Goal: Task Accomplishment & Management: Use online tool/utility

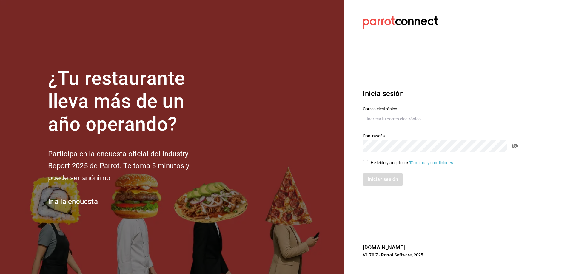
type input "[EMAIL_ADDRESS][DOMAIN_NAME]"
click at [364, 160] on label "He leído y acepto los Términos y condiciones." at bounding box center [408, 163] width 91 height 6
click at [364, 160] on input "He leído y acepto los Términos y condiciones." at bounding box center [365, 162] width 5 height 5
checkbox input "true"
click at [372, 181] on button "Iniciar sesión" at bounding box center [383, 179] width 41 height 13
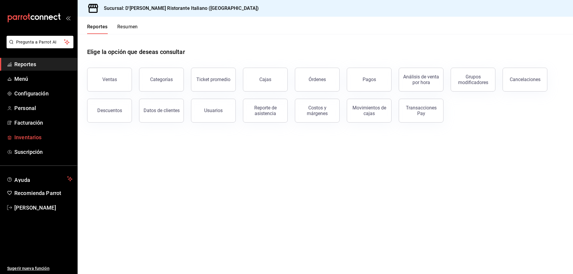
click at [24, 134] on span "Inventarios" at bounding box center [43, 137] width 58 height 8
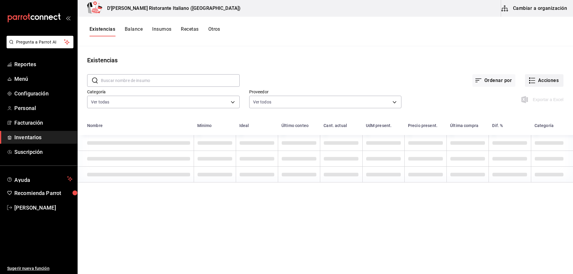
click at [532, 81] on icon "button" at bounding box center [531, 80] width 7 height 7
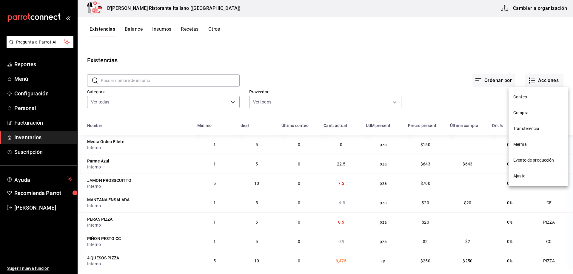
click at [519, 114] on span "Compra" at bounding box center [538, 113] width 50 height 6
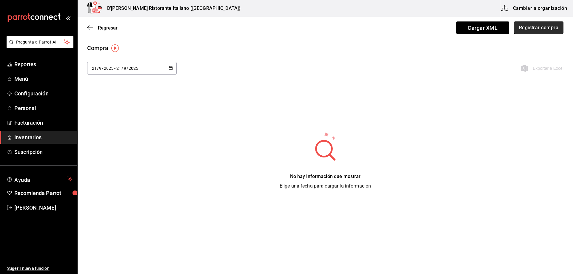
click at [537, 27] on button "Registrar compra" at bounding box center [539, 27] width 50 height 13
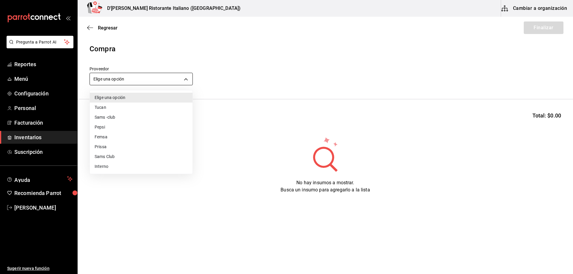
click at [133, 79] on body "Pregunta a Parrot AI Reportes Menú Configuración Personal Facturación Inventari…" at bounding box center [286, 120] width 573 height 240
click at [98, 167] on li "Interno" at bounding box center [141, 167] width 103 height 10
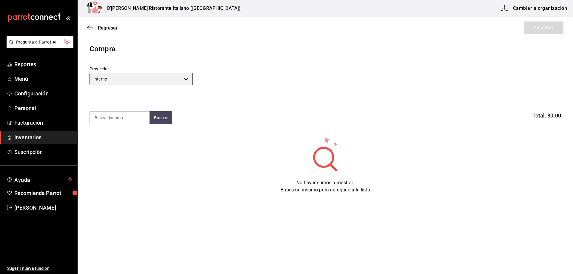
type input "c6a919a6-4d7b-41a0-912d-64ff516ea06c"
click at [113, 118] on input at bounding box center [120, 118] width 60 height 13
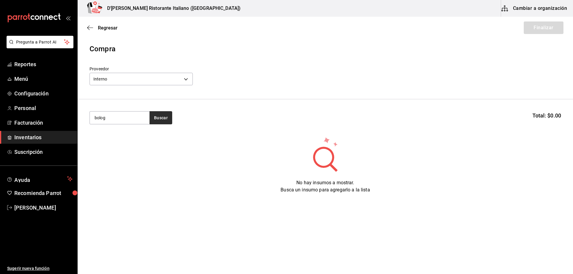
type input "bolog"
click at [167, 121] on button "Buscar" at bounding box center [160, 117] width 23 height 13
click at [137, 139] on div "CC - Interno" at bounding box center [117, 142] width 44 height 6
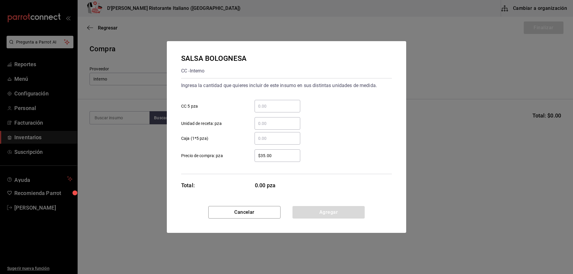
click at [274, 106] on input "​ CC 5 pza" at bounding box center [277, 106] width 46 height 7
type input "1"
click at [346, 140] on div "​ Caja (1*5 pza)" at bounding box center [283, 135] width 215 height 17
click at [319, 214] on button "Agregar" at bounding box center [328, 212] width 72 height 13
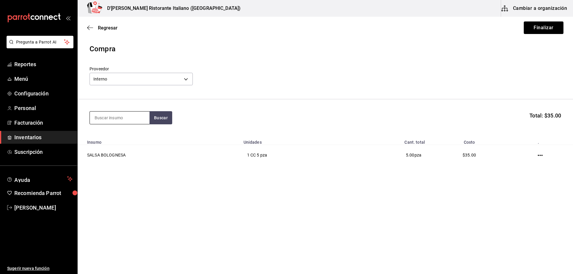
click at [120, 117] on input at bounding box center [120, 118] width 60 height 13
click at [155, 120] on button "Buscar" at bounding box center [160, 117] width 23 height 13
click at [131, 118] on input "aos" at bounding box center [120, 118] width 60 height 13
type input "manche"
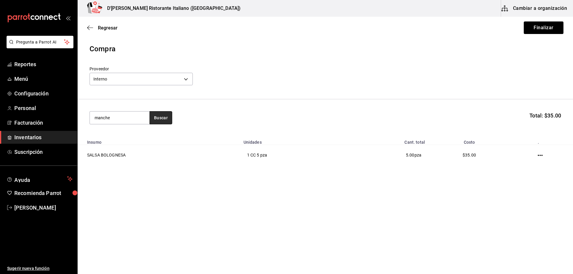
click at [168, 119] on button "Buscar" at bounding box center [160, 117] width 23 height 13
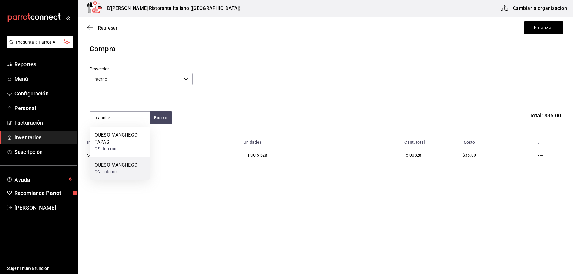
click at [125, 165] on div "QUESO MANCHEGO" at bounding box center [116, 165] width 43 height 7
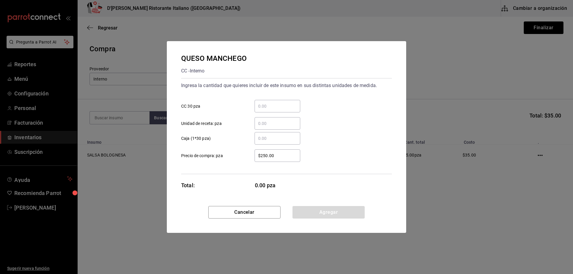
click at [263, 102] on div "​" at bounding box center [277, 106] width 46 height 13
click at [263, 103] on input "​ CC 30 pza" at bounding box center [277, 106] width 46 height 7
type input "1"
click at [338, 168] on div "Ingresa la cantidad que quieres incluir de este insumo en sus distintas unidade…" at bounding box center [286, 126] width 211 height 96
click at [330, 213] on button "Agregar" at bounding box center [328, 212] width 72 height 13
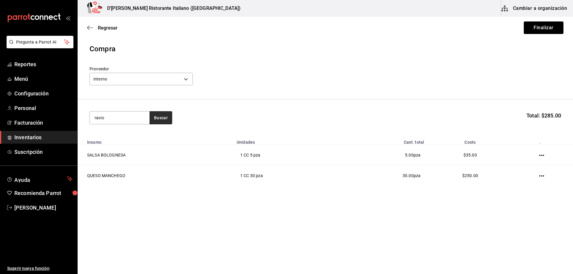
type input "ravio"
click at [160, 119] on button "Buscar" at bounding box center [160, 117] width 23 height 13
click at [130, 135] on div "RAVIOLES CC - Interno" at bounding box center [120, 138] width 60 height 23
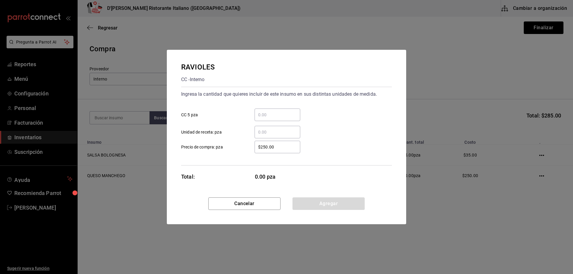
click at [276, 116] on input "​ CC 5 pza" at bounding box center [277, 114] width 46 height 7
type input "5"
click at [319, 203] on button "Agregar" at bounding box center [328, 203] width 72 height 13
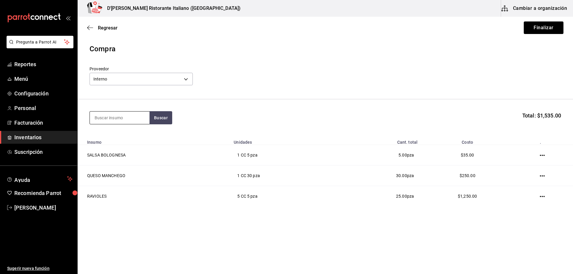
click at [105, 120] on input at bounding box center [120, 118] width 60 height 13
click at [163, 116] on button "Buscar" at bounding box center [160, 117] width 23 height 13
click at [122, 120] on input "chmapi" at bounding box center [120, 118] width 60 height 13
click at [158, 115] on button "Buscar" at bounding box center [160, 117] width 23 height 13
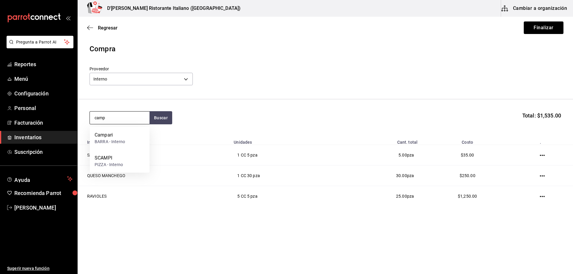
click at [127, 121] on input "camp" at bounding box center [120, 118] width 60 height 13
type input "champi"
click at [157, 120] on button "Buscar" at bounding box center [160, 117] width 23 height 13
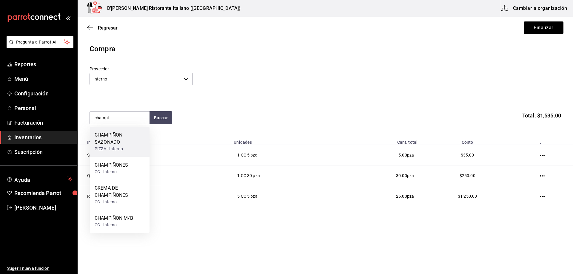
click at [126, 144] on div "CHAMPIÑON SAZONADO" at bounding box center [120, 139] width 50 height 14
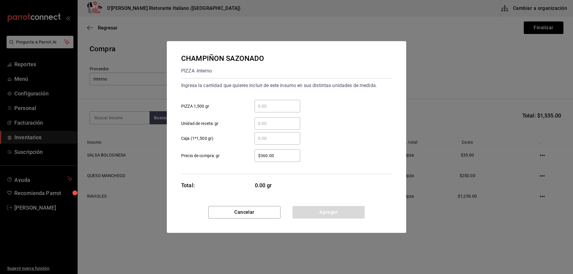
click at [284, 105] on input "​ PIZZA 1,500 gr" at bounding box center [277, 106] width 46 height 7
type input "2"
click at [323, 214] on button "Agregar" at bounding box center [328, 212] width 72 height 13
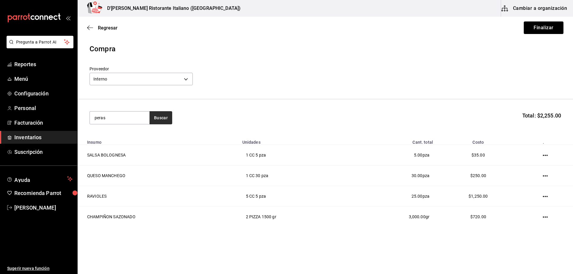
type input "peras"
click at [152, 119] on button "Buscar" at bounding box center [160, 117] width 23 height 13
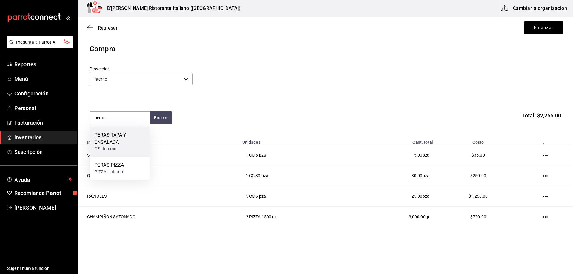
click at [134, 140] on div "PERAS TAPA Y ENSALADA" at bounding box center [120, 139] width 50 height 14
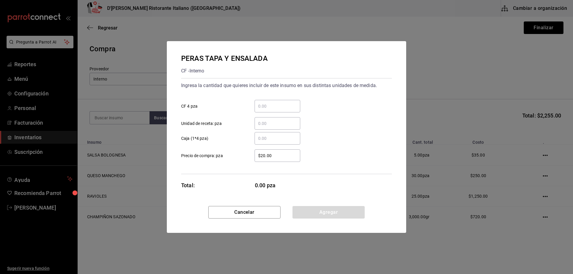
click at [265, 104] on input "​ CF 4 pza" at bounding box center [277, 106] width 46 height 7
type input "10"
click at [325, 213] on button "Agregar" at bounding box center [328, 212] width 72 height 13
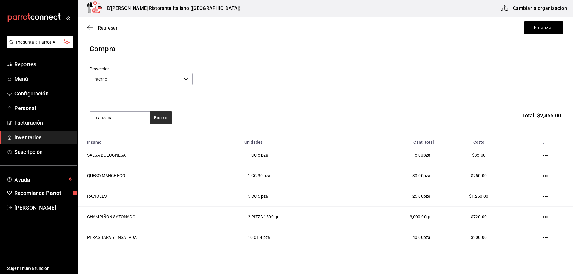
type input "manzana"
click at [156, 121] on button "Buscar" at bounding box center [160, 117] width 23 height 13
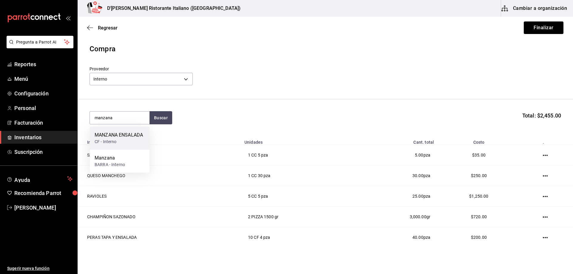
click at [137, 139] on div "CF - Interno" at bounding box center [119, 142] width 48 height 6
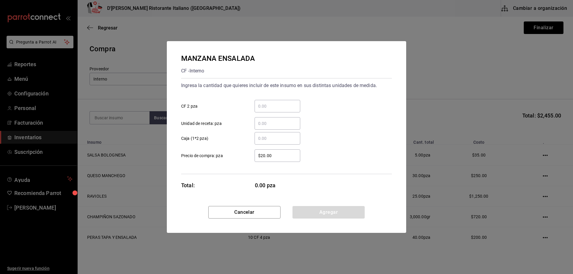
click at [289, 107] on input "​ CF 2 pza" at bounding box center [277, 106] width 46 height 7
type input "10"
click at [317, 215] on button "Agregar" at bounding box center [328, 212] width 72 height 13
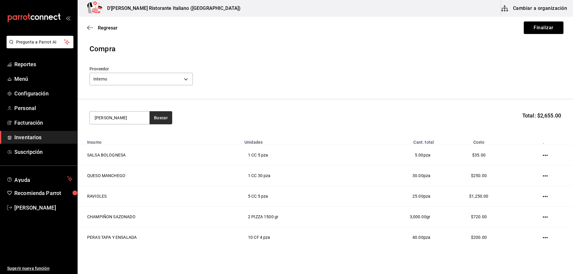
type input "[PERSON_NAME]"
click at [160, 120] on button "Buscar" at bounding box center [160, 117] width 23 height 13
click at [138, 140] on div "ADEREZO FLORENTINA" at bounding box center [120, 139] width 50 height 14
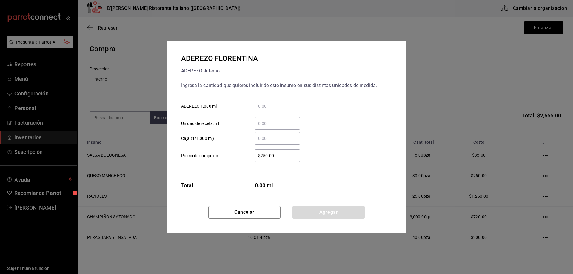
click at [270, 104] on input "​ ADEREZO 1,000 ml" at bounding box center [277, 106] width 46 height 7
click at [340, 132] on div "​ Caja (1*1,000 ml)" at bounding box center [283, 135] width 215 height 17
click at [232, 213] on button "Cancelar" at bounding box center [244, 212] width 72 height 13
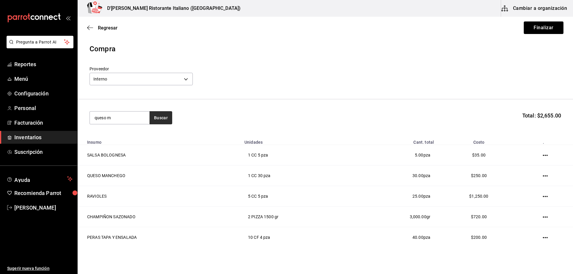
type input "queso m"
click at [162, 120] on button "Buscar" at bounding box center [160, 117] width 23 height 13
click at [137, 142] on div "QUESO MANCHEGO TAPAS" at bounding box center [120, 139] width 50 height 14
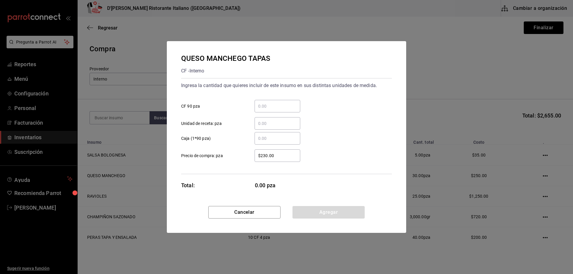
click at [267, 104] on input "​ CF 90 pza" at bounding box center [277, 106] width 46 height 7
type input "2"
click at [329, 209] on button "Agregar" at bounding box center [328, 212] width 72 height 13
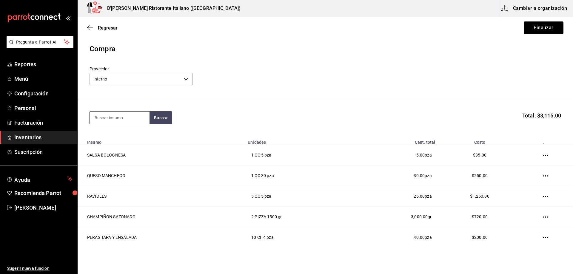
click at [125, 114] on input at bounding box center [120, 118] width 60 height 13
type input "queso azul"
click at [157, 118] on button "Buscar" at bounding box center [160, 117] width 23 height 13
click at [136, 133] on div "QUESO AZUL CF - Interno" at bounding box center [120, 138] width 60 height 23
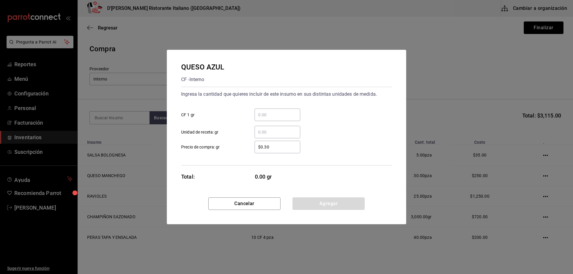
click at [260, 114] on input "​ CF 1 gr" at bounding box center [277, 114] width 46 height 7
type input "100"
click at [326, 206] on button "Agregar" at bounding box center [328, 203] width 72 height 13
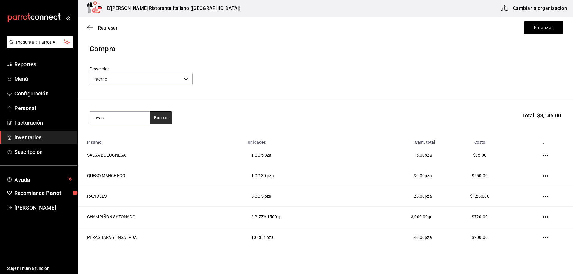
click at [161, 115] on button "Buscar" at bounding box center [160, 117] width 23 height 13
click at [206, 103] on section "uvas Buscar Total: $3,145.00" at bounding box center [325, 117] width 495 height 37
click at [135, 116] on input "uvas" at bounding box center [120, 118] width 60 height 13
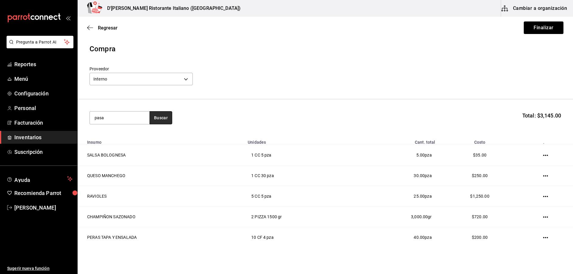
click at [158, 115] on button "Buscar" at bounding box center [160, 117] width 23 height 13
click at [129, 119] on input "pasa" at bounding box center [120, 118] width 60 height 13
type input "ensala"
click at [159, 121] on button "Buscar" at bounding box center [160, 117] width 23 height 13
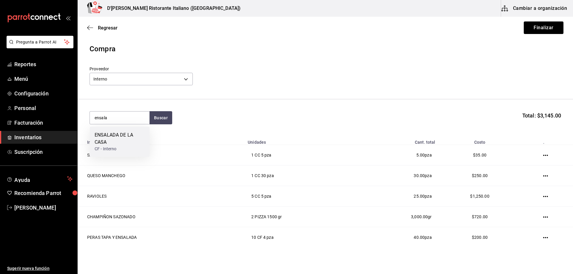
click at [140, 141] on div "ENSALADA DE LA CASA" at bounding box center [120, 139] width 50 height 14
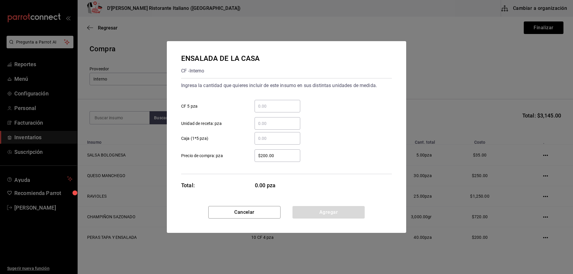
click at [276, 108] on input "​ CF 5 pza" at bounding box center [277, 106] width 46 height 7
type input "3"
click at [323, 215] on button "Agregar" at bounding box center [328, 212] width 72 height 13
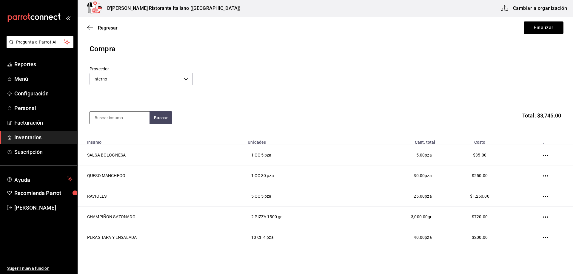
click at [115, 117] on input at bounding box center [120, 118] width 60 height 13
type input "jamon"
click at [161, 118] on button "Buscar" at bounding box center [160, 117] width 23 height 13
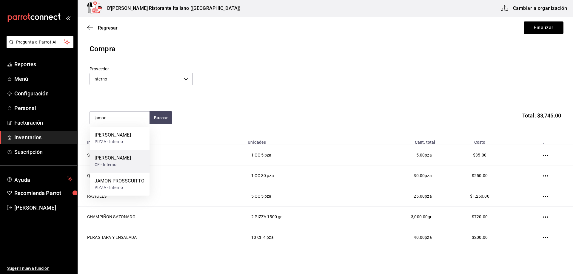
click at [126, 158] on div "[PERSON_NAME]" at bounding box center [113, 157] width 36 height 7
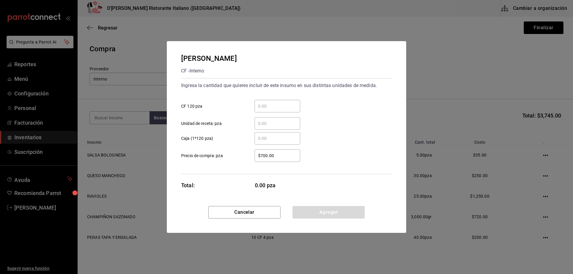
click at [261, 107] on input "​ CF 120 pza" at bounding box center [277, 106] width 46 height 7
type input "1"
click at [328, 191] on div "[PERSON_NAME] CF - Interno Ingresa la cantidad que quieres incluir de este insu…" at bounding box center [286, 123] width 239 height 165
click at [329, 212] on button "Agregar" at bounding box center [328, 212] width 72 height 13
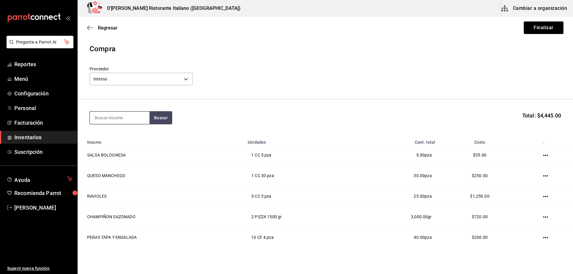
click at [123, 116] on input at bounding box center [120, 118] width 60 height 13
type input "mozz"
click at [152, 119] on button "Buscar" at bounding box center [160, 117] width 23 height 13
click at [137, 136] on div "Mozzarella Fresco CF - Interno" at bounding box center [120, 138] width 60 height 23
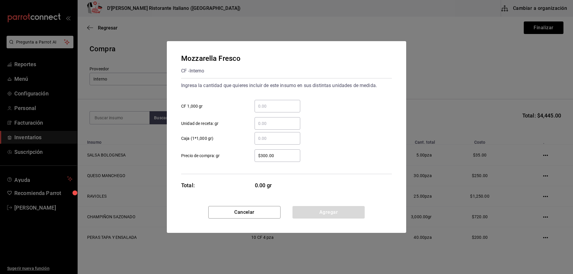
click at [264, 106] on input "​ CF 1,000 gr" at bounding box center [277, 106] width 46 height 7
type input "1"
type input "0.9"
click at [316, 213] on button "Agregar" at bounding box center [328, 212] width 72 height 13
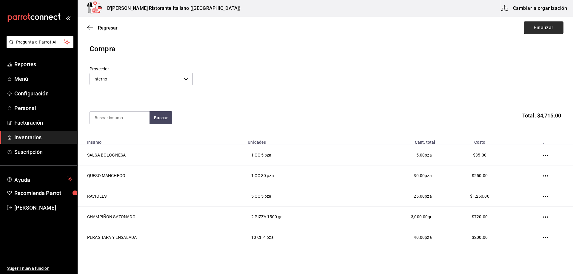
click at [535, 30] on button "Finalizar" at bounding box center [543, 27] width 40 height 13
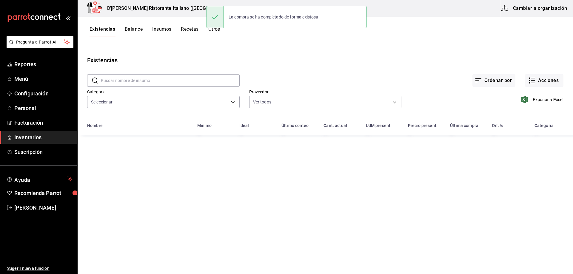
type input "a767d614-044e-4282-96a7-b6725af30640,e73509e5-2594-4467-97f6-0b1d389f9514,b0413…"
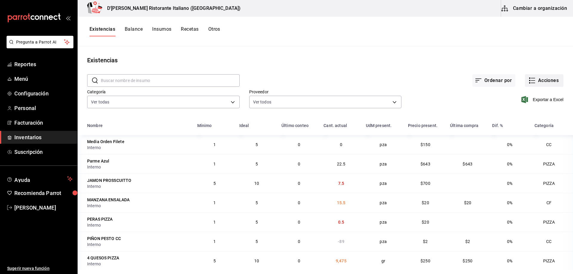
click at [528, 81] on icon "button" at bounding box center [531, 80] width 7 height 7
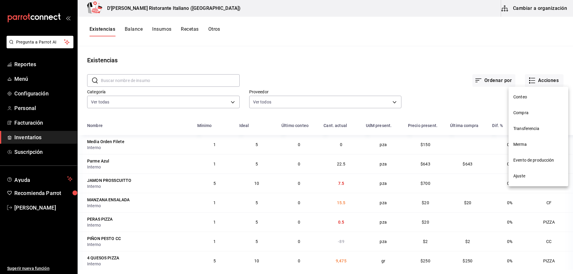
click at [515, 113] on span "Compra" at bounding box center [538, 113] width 50 height 6
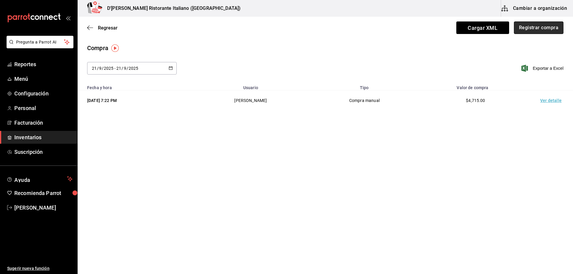
click at [524, 27] on button "Registrar compra" at bounding box center [539, 27] width 50 height 13
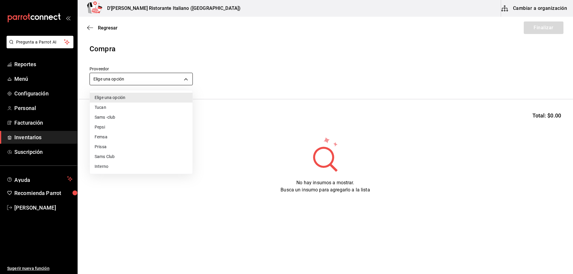
click at [144, 79] on body "Pregunta a Parrot AI Reportes Menú Configuración Personal Facturación Inventari…" at bounding box center [286, 120] width 573 height 240
click at [107, 169] on li "Interno" at bounding box center [141, 167] width 103 height 10
type input "c6a919a6-4d7b-41a0-912d-64ff516ea06c"
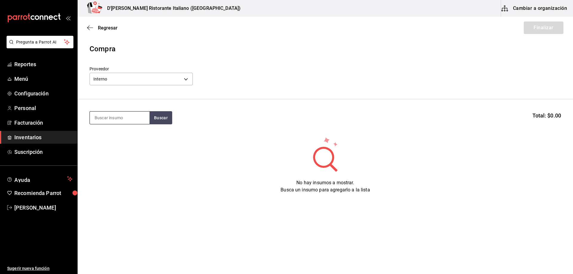
click at [127, 120] on input at bounding box center [120, 118] width 60 height 13
type input "jamon"
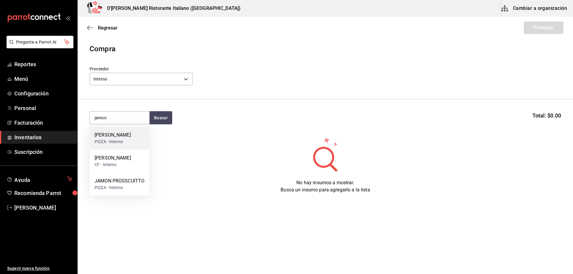
click at [109, 140] on div "PIZZA - Interno" at bounding box center [113, 142] width 36 height 6
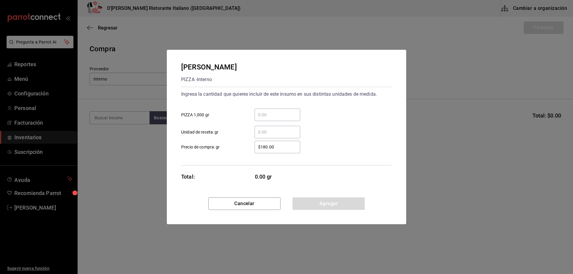
click at [265, 112] on input "​ PIZZA 1,000 gr" at bounding box center [277, 114] width 46 height 7
type input "2"
click at [321, 204] on button "Agregar" at bounding box center [328, 203] width 72 height 13
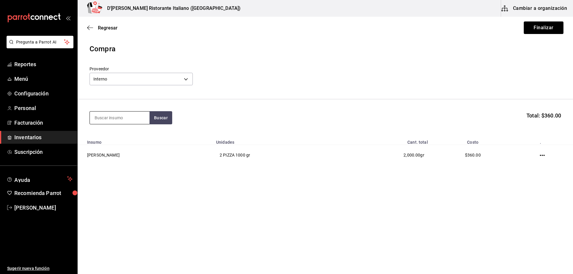
click at [135, 119] on input at bounding box center [120, 118] width 60 height 13
type input "salchi"
click at [159, 118] on button "Buscar" at bounding box center [160, 117] width 23 height 13
click at [132, 143] on div "Salchicha PIZZA - Interno" at bounding box center [120, 138] width 60 height 23
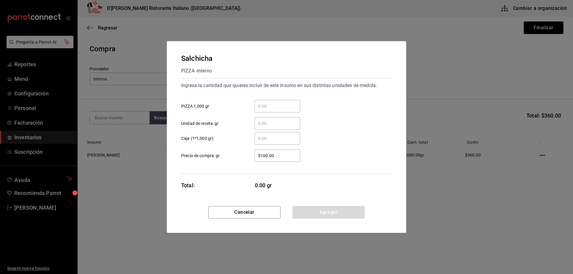
click at [275, 107] on input "​ PIZZA 1,000 gr" at bounding box center [277, 106] width 46 height 7
type input "1"
click at [341, 211] on button "Agregar" at bounding box center [328, 212] width 72 height 13
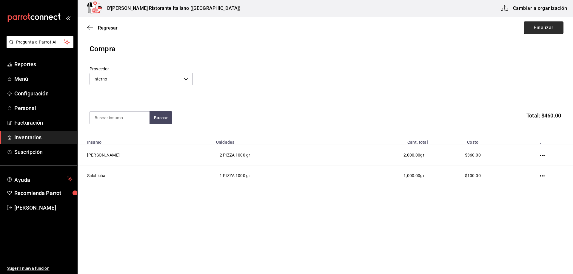
click at [539, 27] on button "Finalizar" at bounding box center [543, 27] width 40 height 13
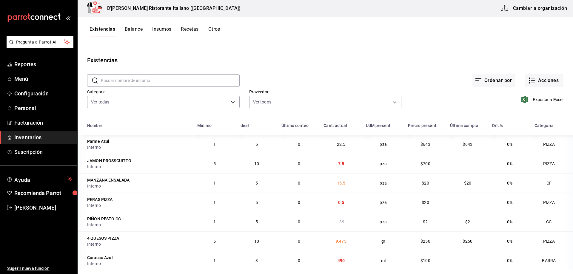
scroll to position [30, 0]
